Goal: Information Seeking & Learning: Check status

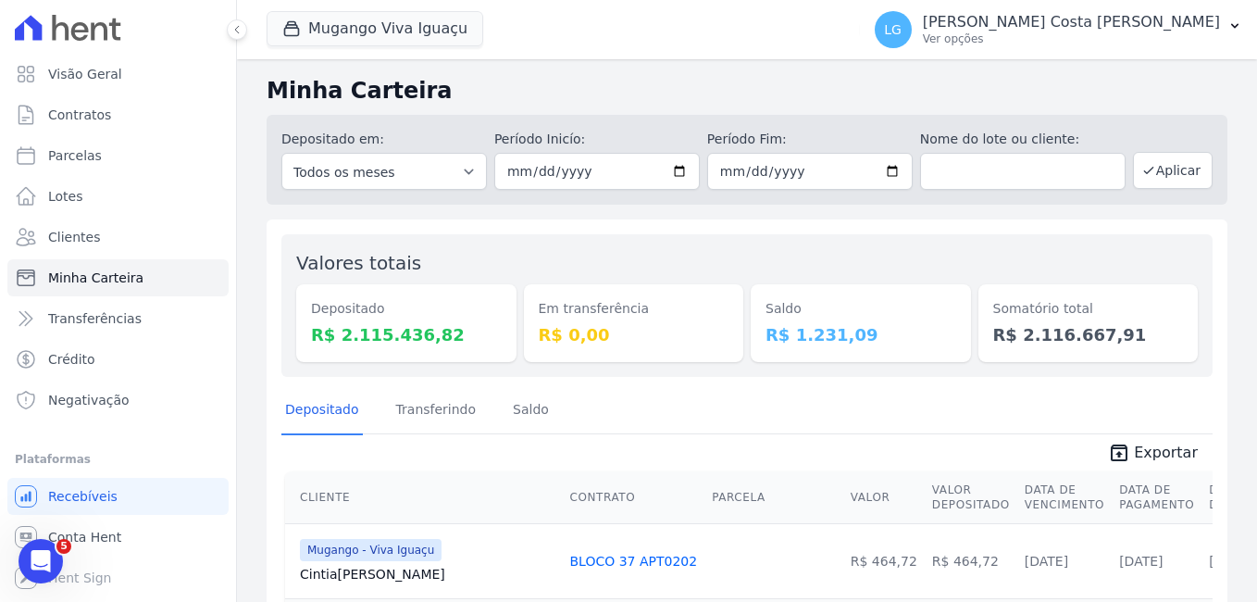
drag, startPoint x: 347, startPoint y: 336, endPoint x: 434, endPoint y: 339, distance: 87.1
click at [434, 339] on dd "R$ 2.115.436,82" at bounding box center [406, 334] width 191 height 25
click at [333, 30] on button "Mugango Viva Iguaçu" at bounding box center [375, 28] width 217 height 35
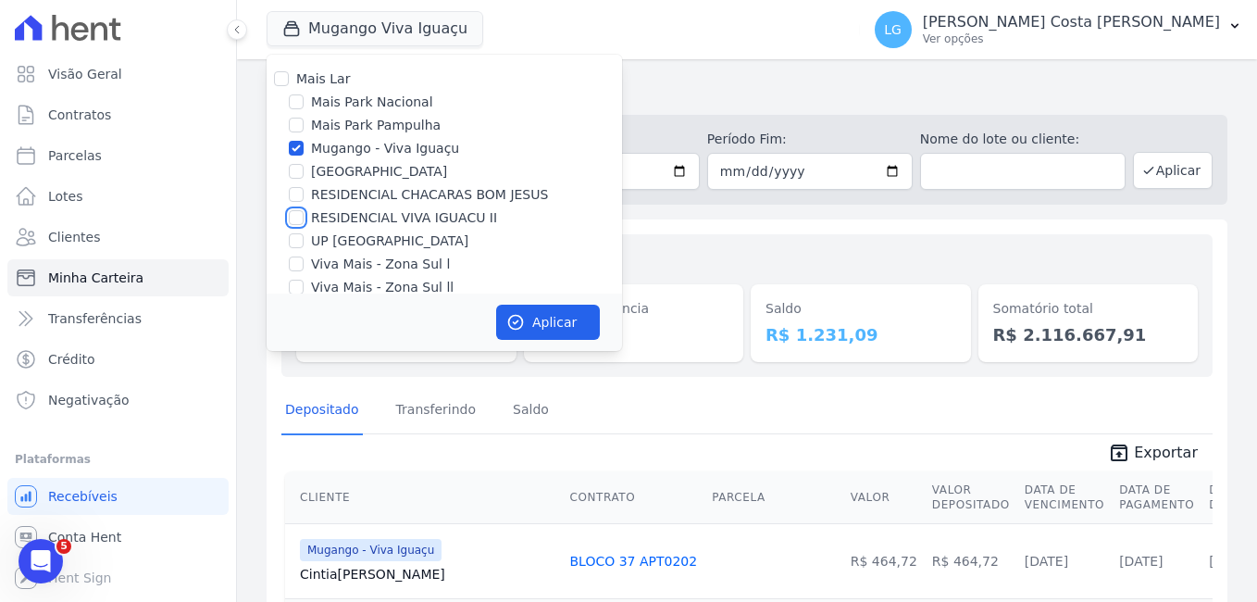
click at [290, 213] on input "RESIDENCIAL VIVA IGUACU II" at bounding box center [296, 217] width 15 height 15
checkbox input "true"
click at [537, 314] on button "Aplicar" at bounding box center [548, 322] width 104 height 35
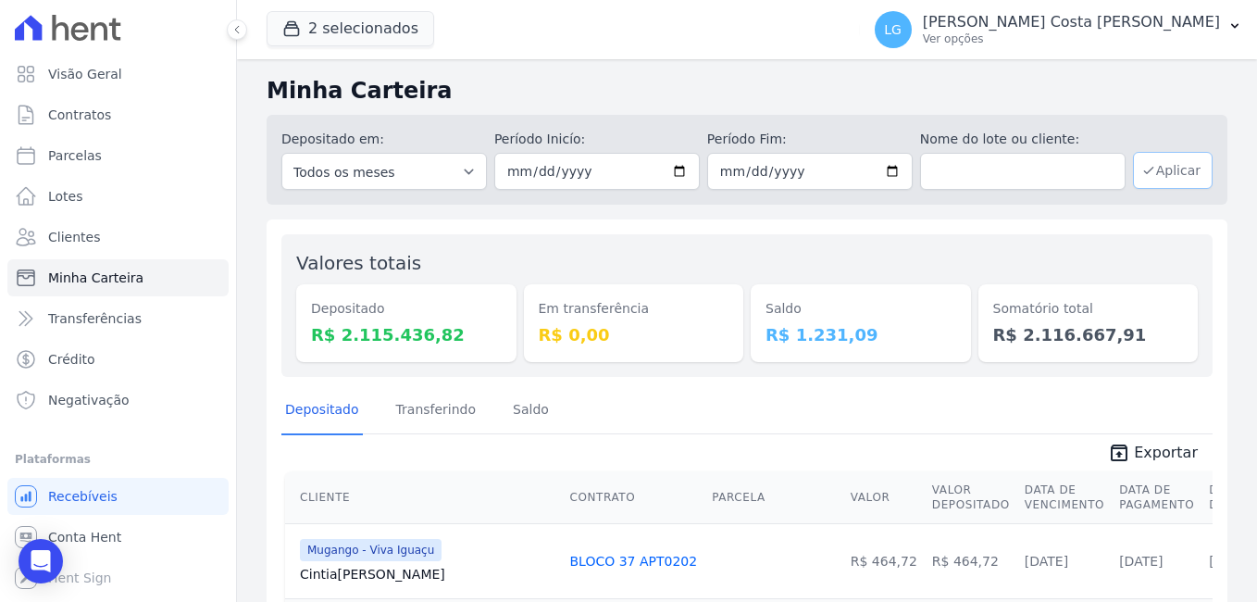
click at [1180, 177] on button "Aplicar" at bounding box center [1173, 170] width 80 height 37
click at [672, 167] on input "2021-01-01" at bounding box center [597, 171] width 206 height 37
click at [580, 175] on input "2021-01-01" at bounding box center [597, 171] width 206 height 37
type input "2025-09-01"
click at [1167, 168] on button "Aplicar" at bounding box center [1173, 170] width 80 height 37
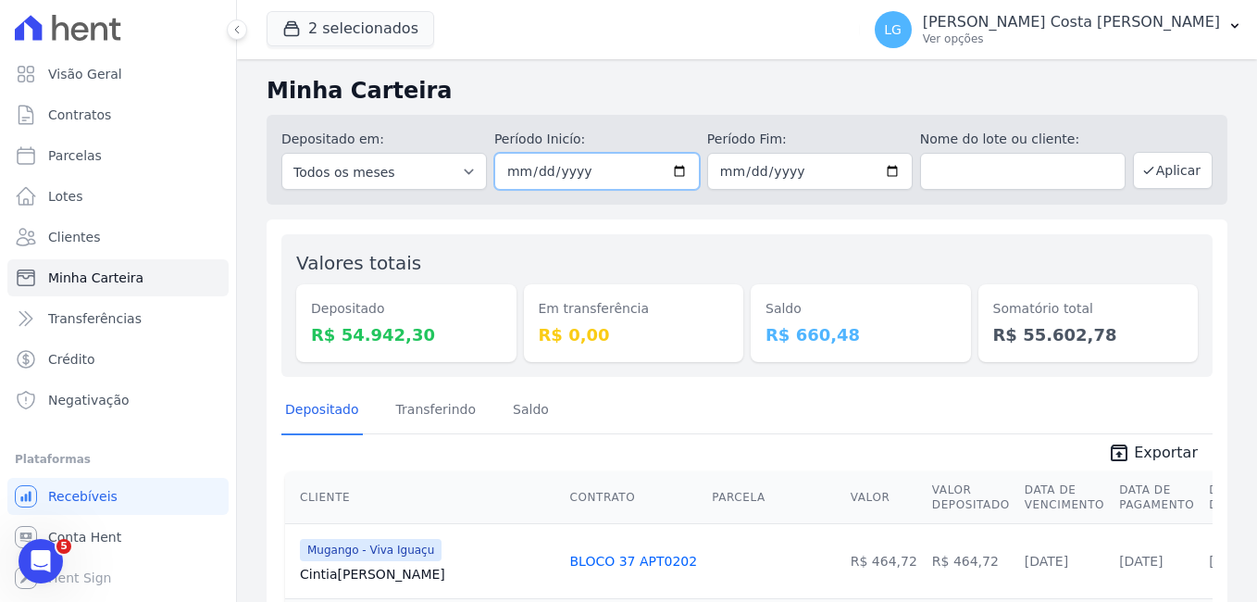
click at [667, 168] on input "2025-09-01" at bounding box center [597, 171] width 206 height 37
type input "2025-08-01"
click at [880, 167] on input "[DATE]" at bounding box center [810, 171] width 206 height 37
type input "2025-08-31"
drag, startPoint x: 1170, startPoint y: 172, endPoint x: 1152, endPoint y: 182, distance: 20.3
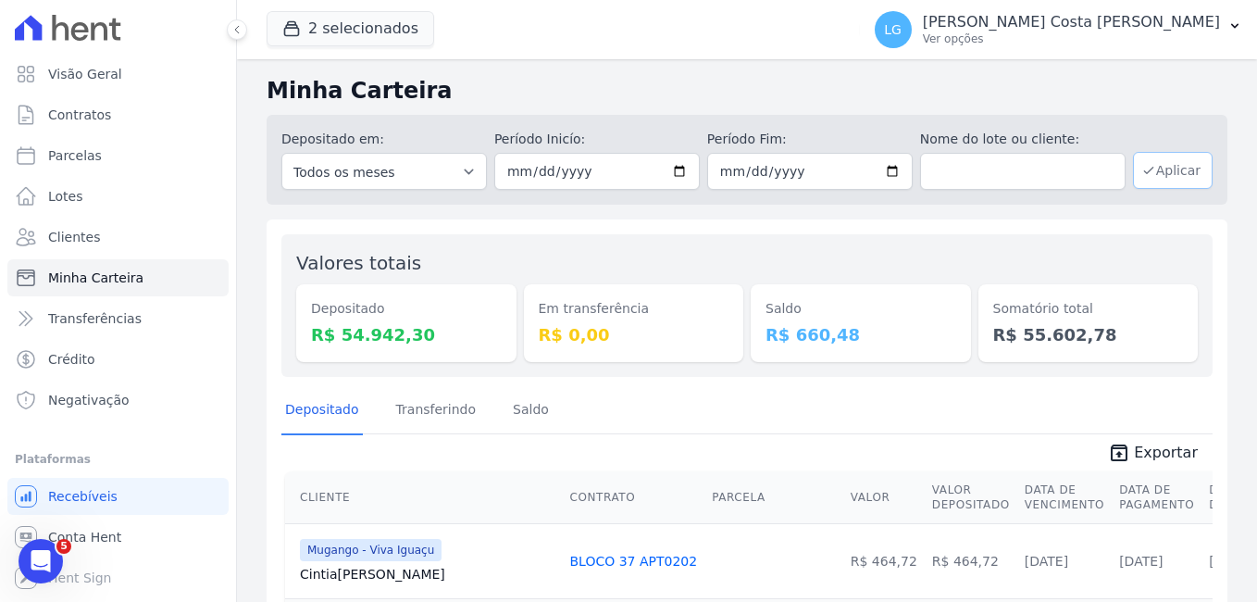
click at [1170, 172] on button "Aplicar" at bounding box center [1173, 170] width 80 height 37
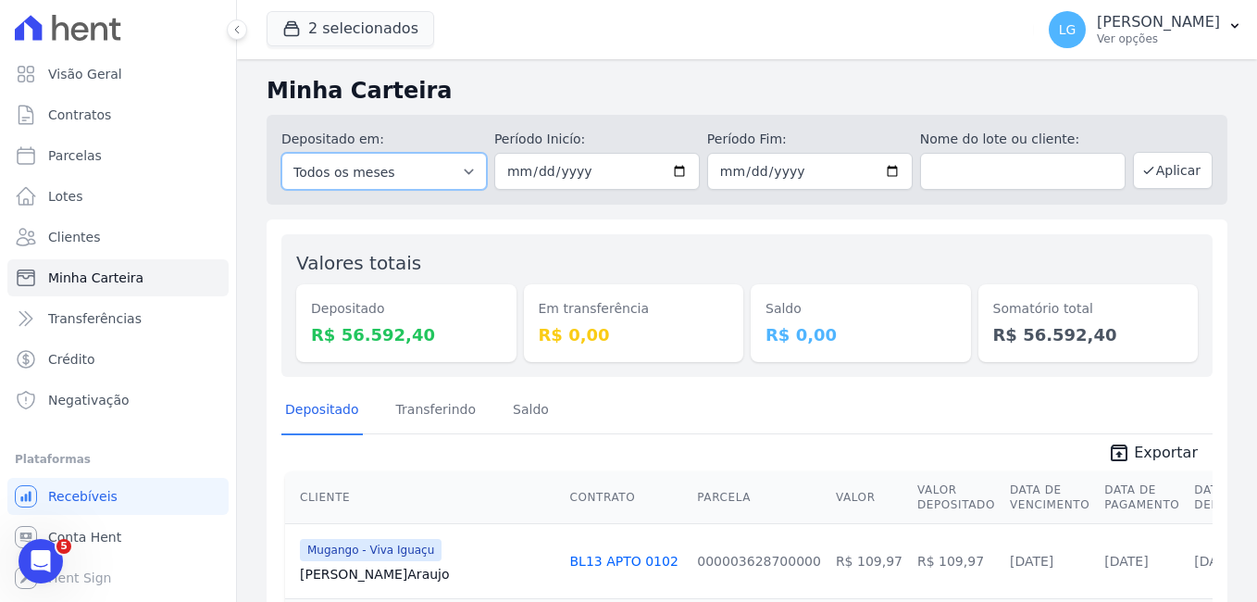
click at [458, 174] on select "Todos os meses Março/2023 Abril/2023 Maio/2023 Junho/2023 Julho/2023 Agosto/202…" at bounding box center [384, 171] width 206 height 37
click at [586, 169] on input "2025-08-01" at bounding box center [597, 171] width 206 height 37
click at [544, 234] on div "Valores totais Depositado R$ 56.592,40 Em transferência R$ 0,00 Saldo R$ 0,00 S…" at bounding box center [747, 305] width 932 height 143
click at [682, 168] on input "2025-08-01" at bounding box center [597, 171] width 206 height 37
type input "2024-12-01"
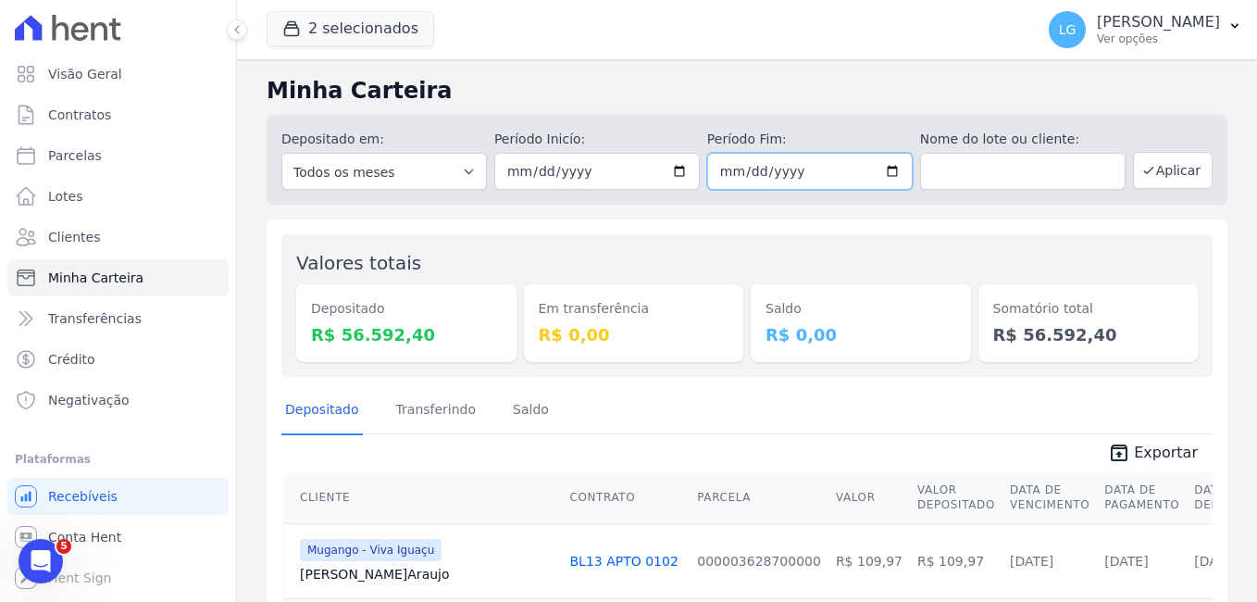
click at [885, 170] on input "[DATE]" at bounding box center [810, 171] width 206 height 37
click at [880, 169] on input "2025-08-31" at bounding box center [810, 171] width 206 height 37
type input "[DATE]"
click at [1167, 172] on button "Aplicar" at bounding box center [1173, 170] width 80 height 37
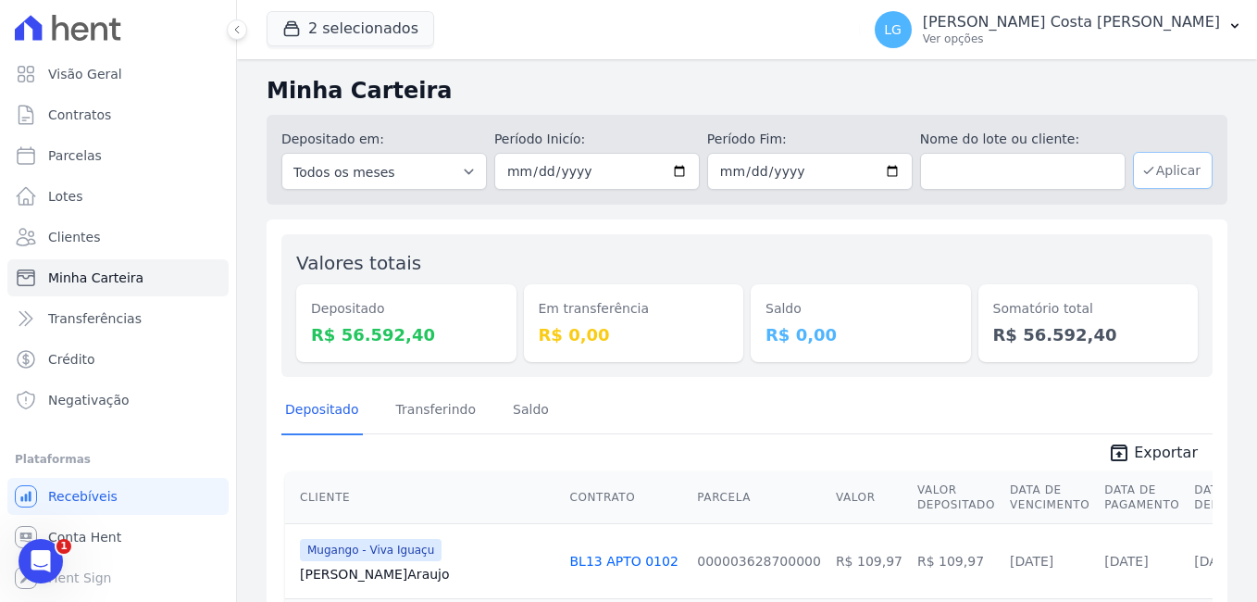
click at [1173, 169] on button "Aplicar" at bounding box center [1173, 170] width 80 height 37
